Goal: Task Accomplishment & Management: Use online tool/utility

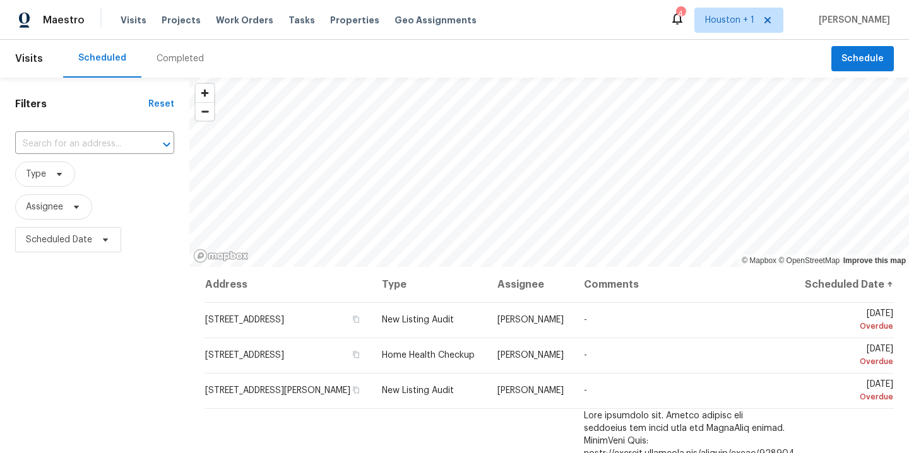
scroll to position [465, 0]
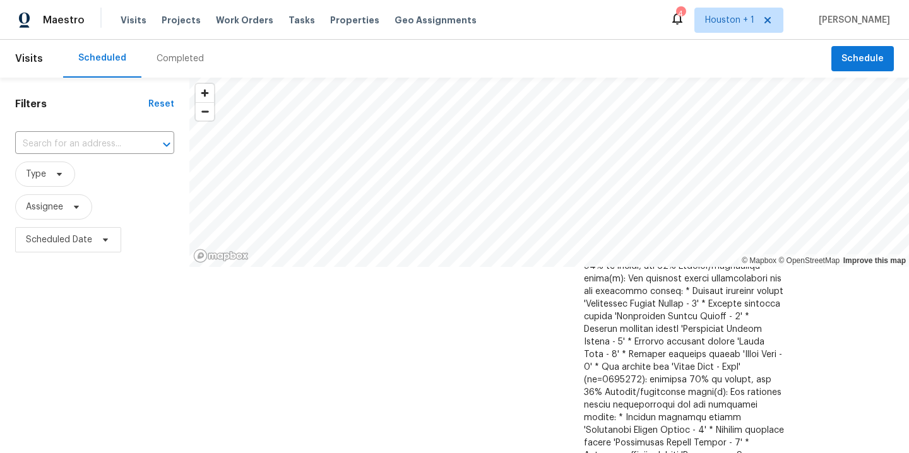
click at [59, 212] on span "Assignee" at bounding box center [44, 207] width 37 height 13
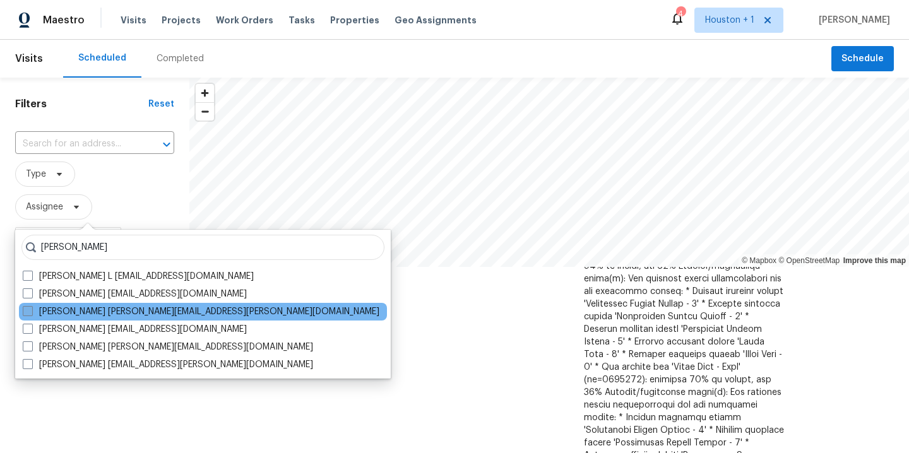
type input "[PERSON_NAME]"
click at [174, 314] on label "[PERSON_NAME] [PERSON_NAME][EMAIL_ADDRESS][PERSON_NAME][DOMAIN_NAME]" at bounding box center [201, 312] width 357 height 13
click at [31, 314] on input "[PERSON_NAME] [PERSON_NAME][EMAIL_ADDRESS][PERSON_NAME][DOMAIN_NAME]" at bounding box center [27, 310] width 8 height 8
checkbox input "true"
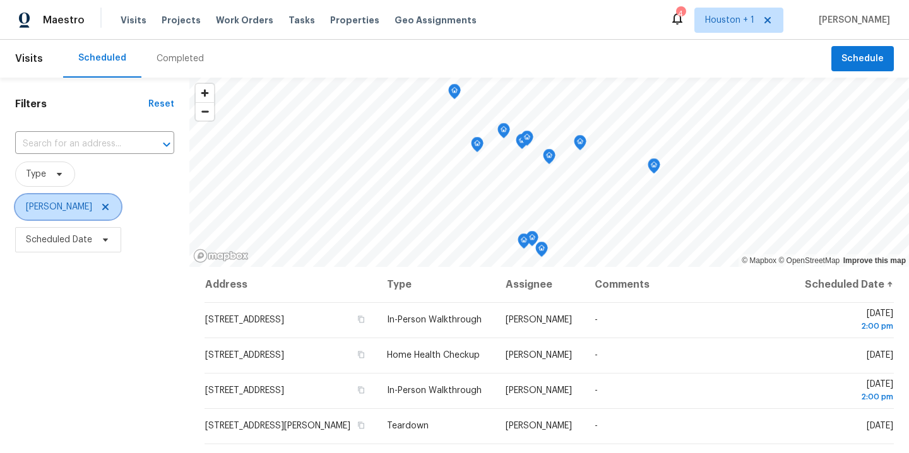
click at [102, 207] on icon at bounding box center [105, 207] width 6 height 6
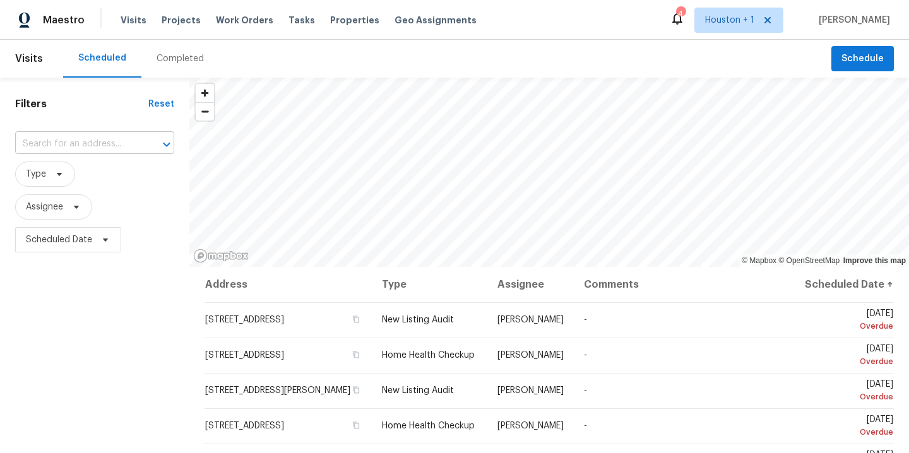
click at [88, 141] on input "text" at bounding box center [77, 144] width 124 height 20
type input "6423 po"
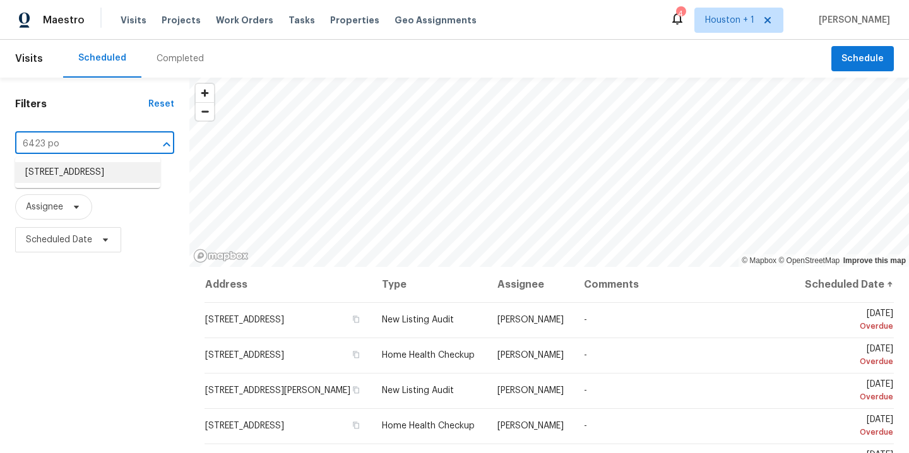
click at [68, 175] on li "[STREET_ADDRESS]" at bounding box center [87, 172] width 145 height 21
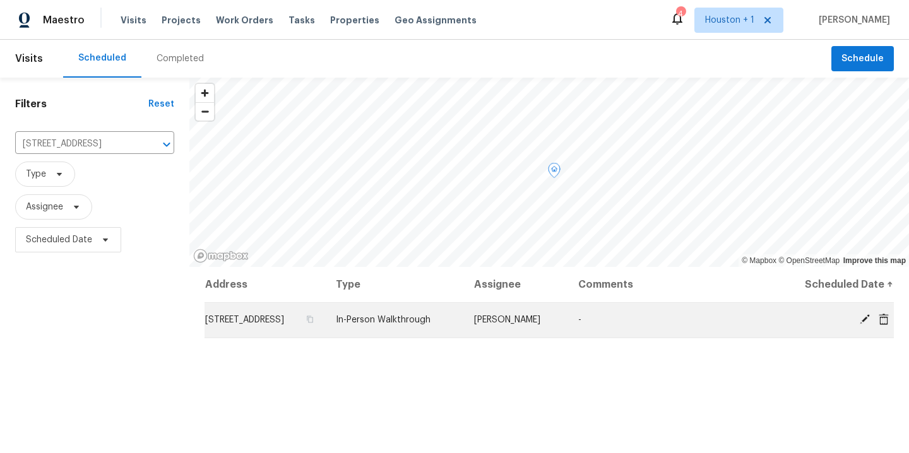
click at [859, 319] on icon at bounding box center [864, 319] width 11 height 11
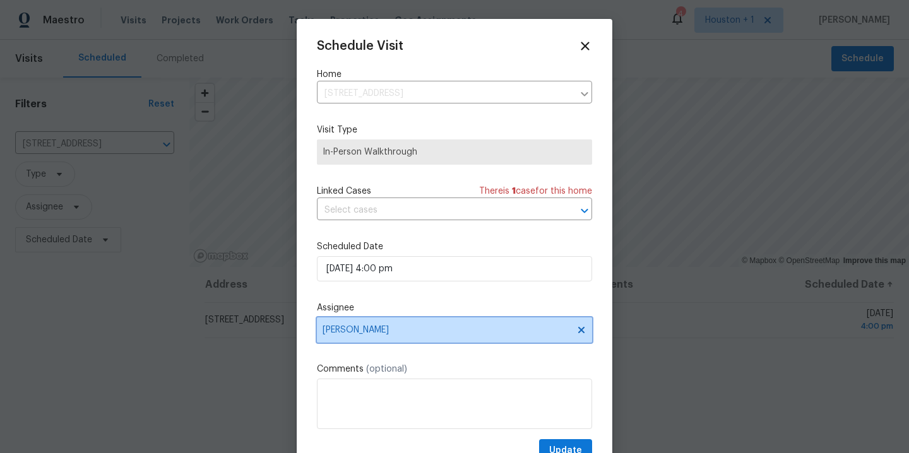
click at [405, 341] on span "[PERSON_NAME]" at bounding box center [454, 330] width 275 height 25
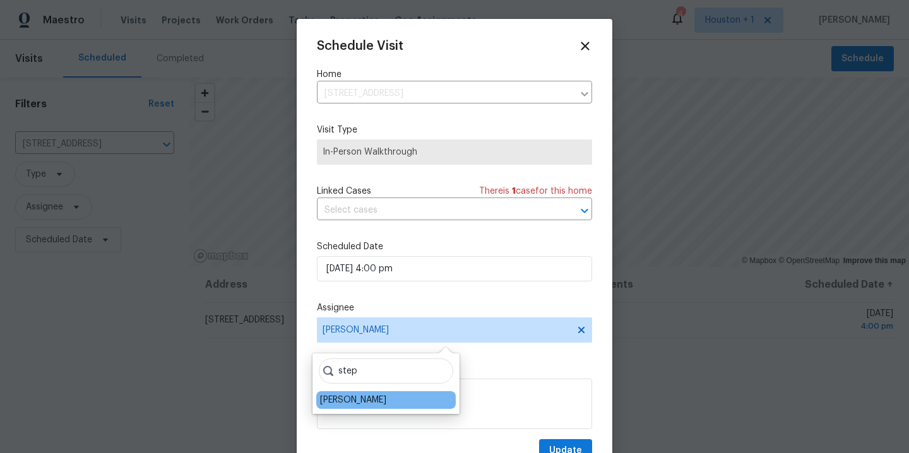
type input "step"
click at [373, 394] on div "[PERSON_NAME]" at bounding box center [353, 400] width 66 height 13
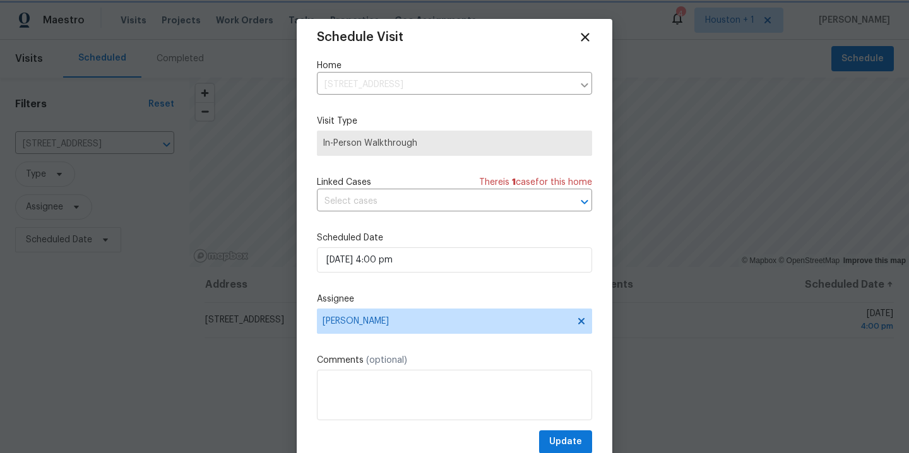
scroll to position [23, 0]
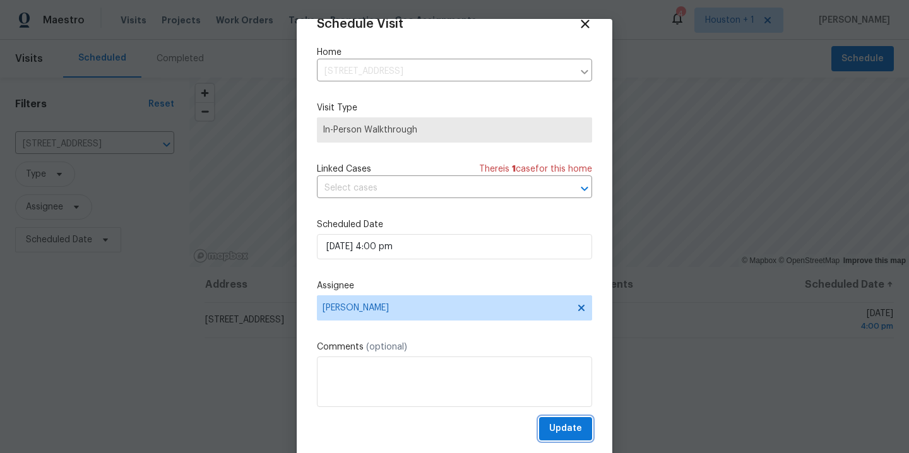
click at [560, 431] on span "Update" at bounding box center [565, 429] width 33 height 16
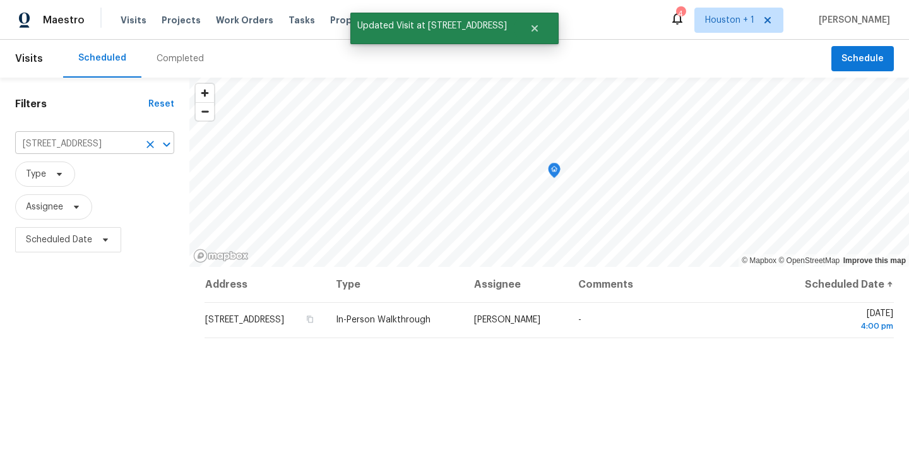
click at [90, 143] on input "[STREET_ADDRESS]" at bounding box center [77, 144] width 124 height 20
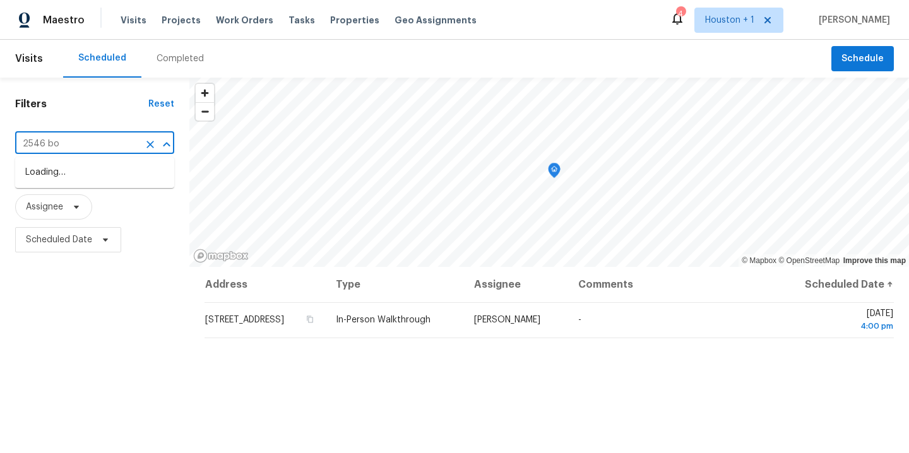
type input "2546 bor"
click at [134, 179] on li "[STREET_ADDRESS][PERSON_NAME][US_STATE]" at bounding box center [94, 179] width 159 height 34
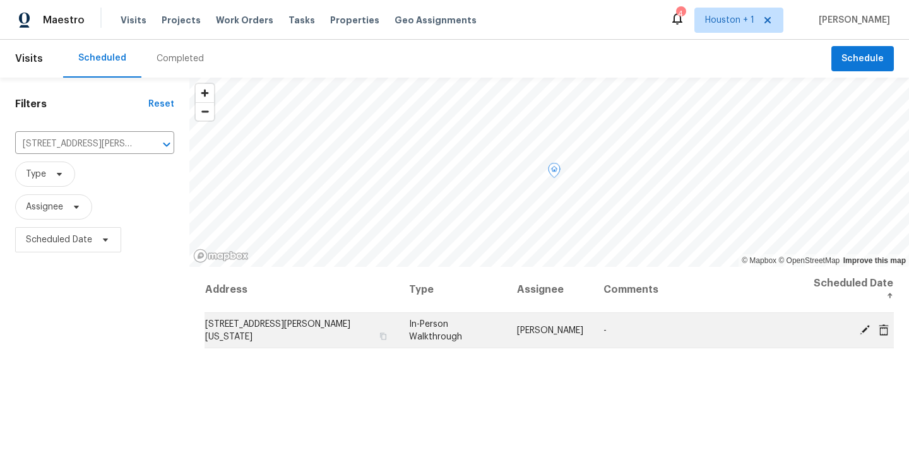
click at [859, 327] on icon at bounding box center [864, 329] width 11 height 11
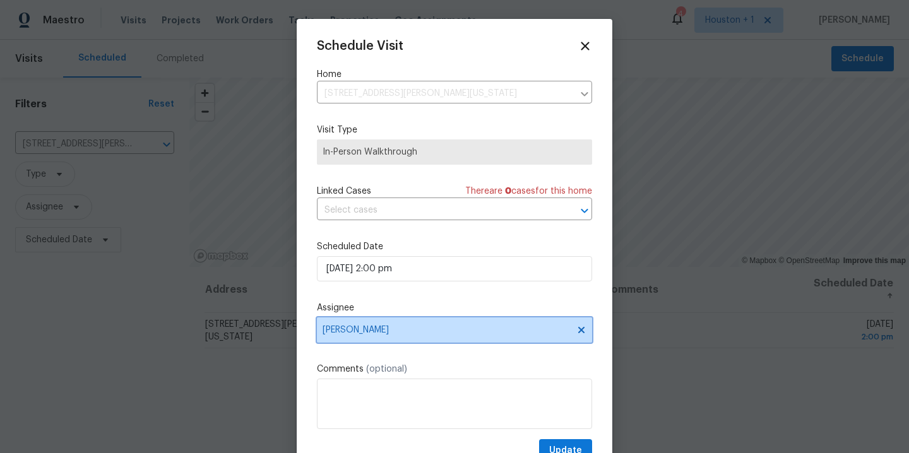
click at [413, 336] on span "[PERSON_NAME]" at bounding box center [454, 330] width 275 height 25
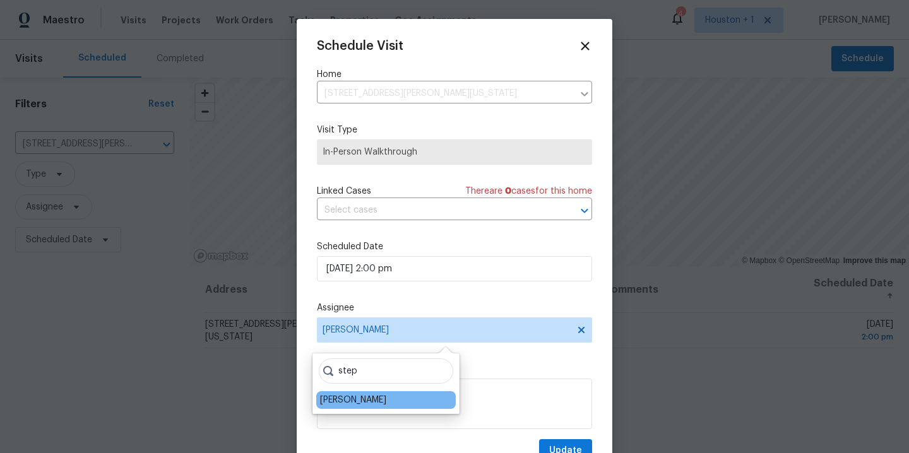
type input "step"
click at [357, 407] on div "[PERSON_NAME]" at bounding box center [386, 400] width 140 height 18
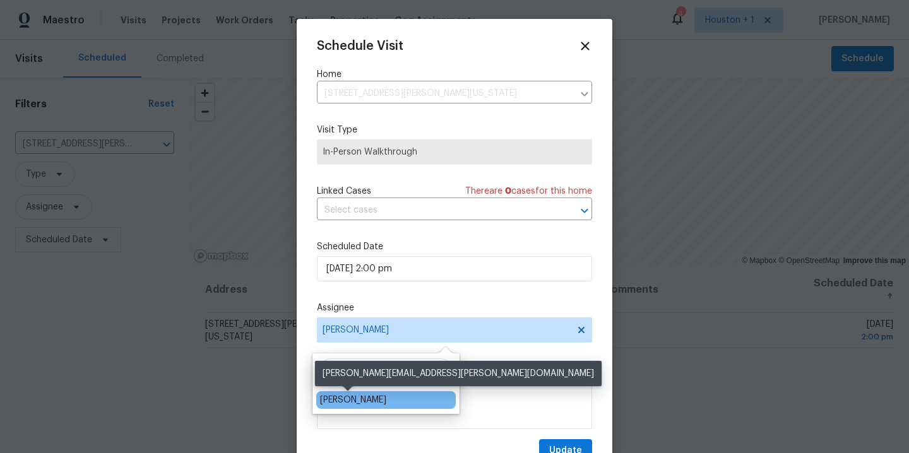
click at [363, 402] on div "[PERSON_NAME]" at bounding box center [353, 400] width 66 height 13
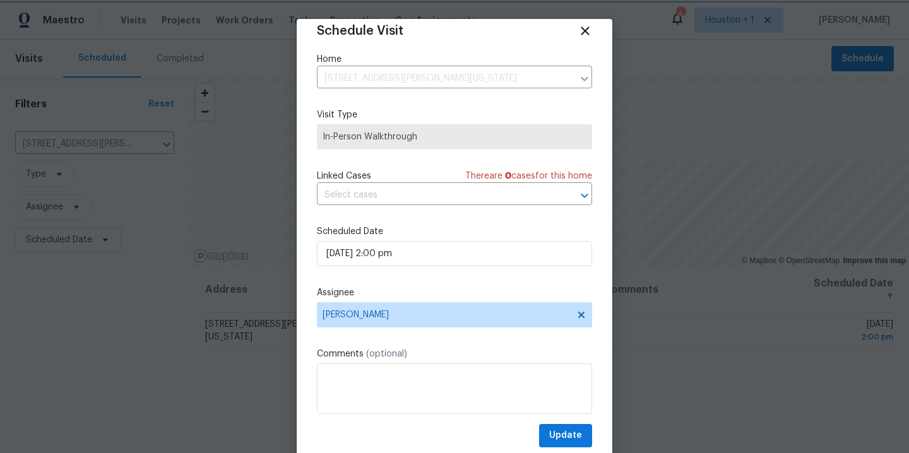
scroll to position [23, 0]
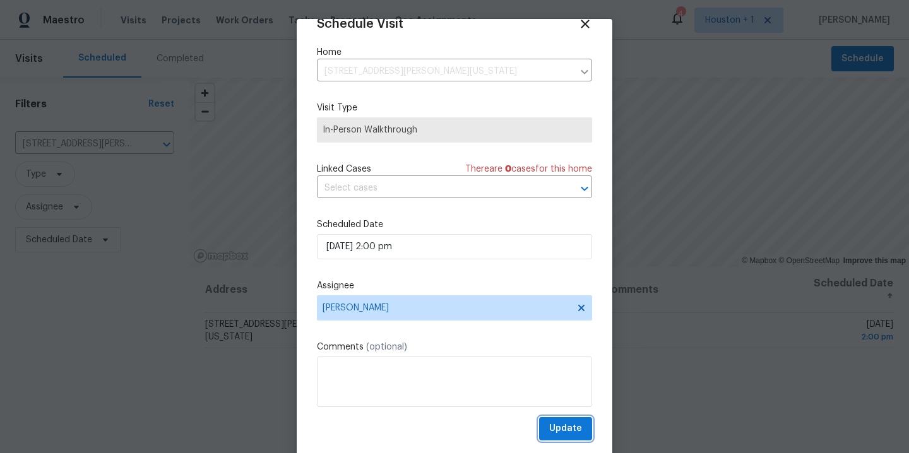
click at [556, 418] on button "Update" at bounding box center [565, 428] width 53 height 23
